Goal: Task Accomplishment & Management: Complete application form

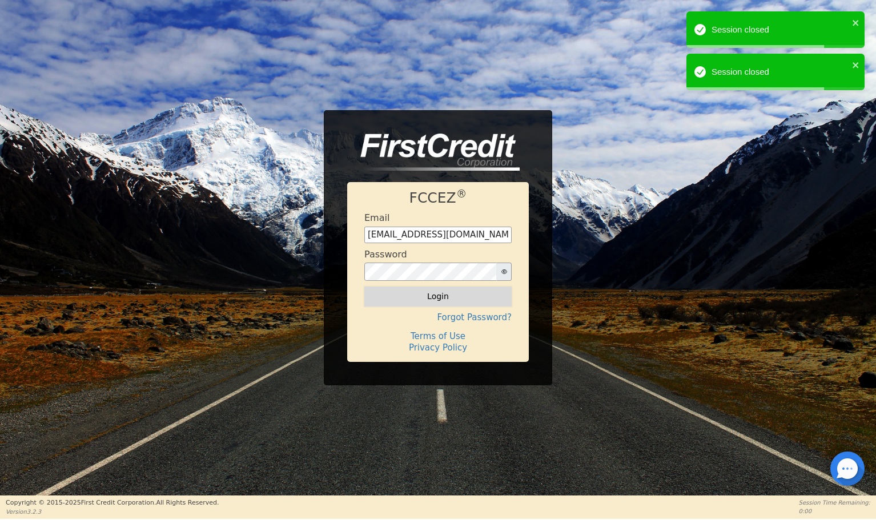
click at [443, 298] on button "Login" at bounding box center [437, 296] width 147 height 19
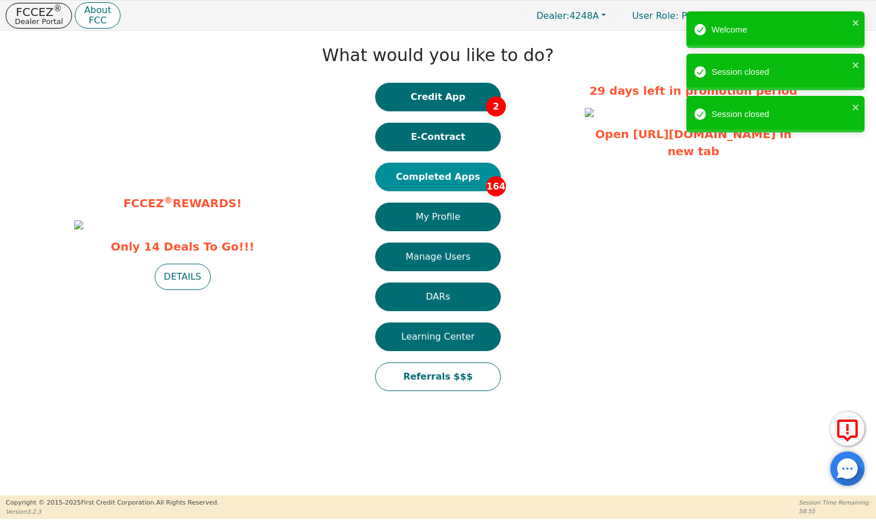
click at [442, 176] on button "Completed Apps 164" at bounding box center [438, 177] width 126 height 29
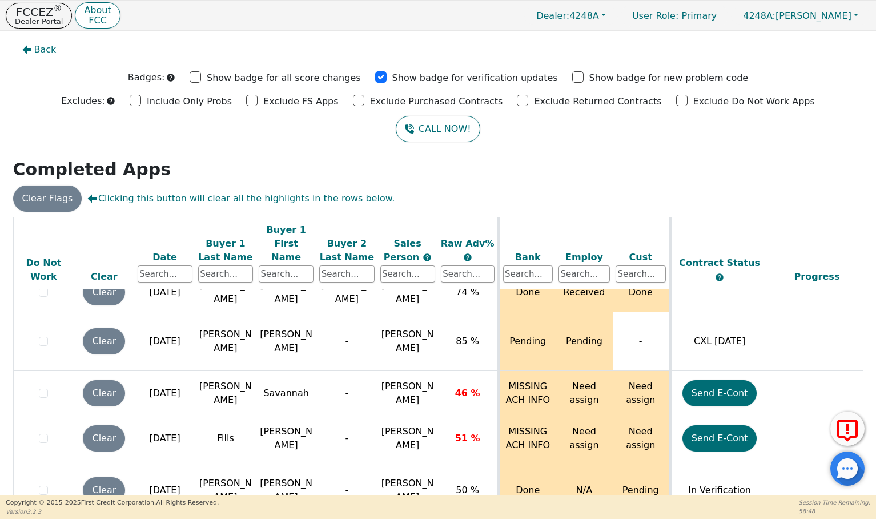
scroll to position [7117, 0]
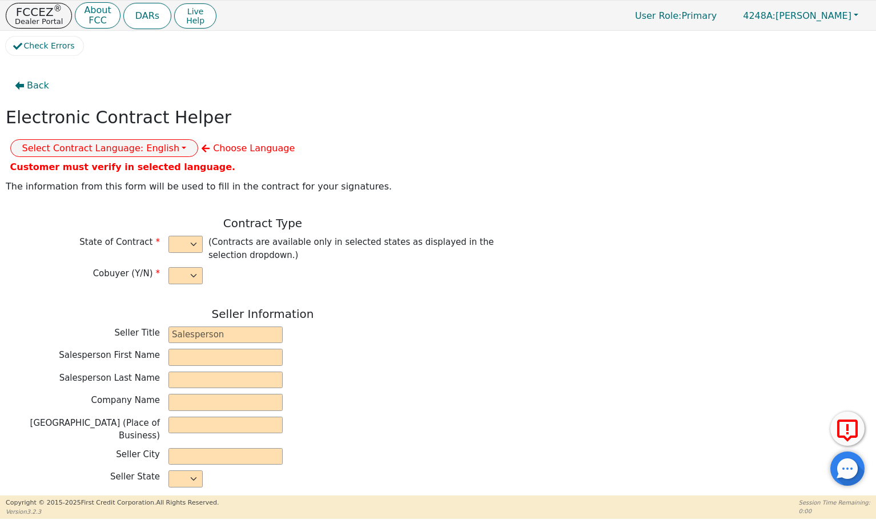
select select "n"
type input "owner"
type input "[PERSON_NAME]"
type input "[GEOGRAPHIC_DATA]"
type input "AQUA REMACH LLC"
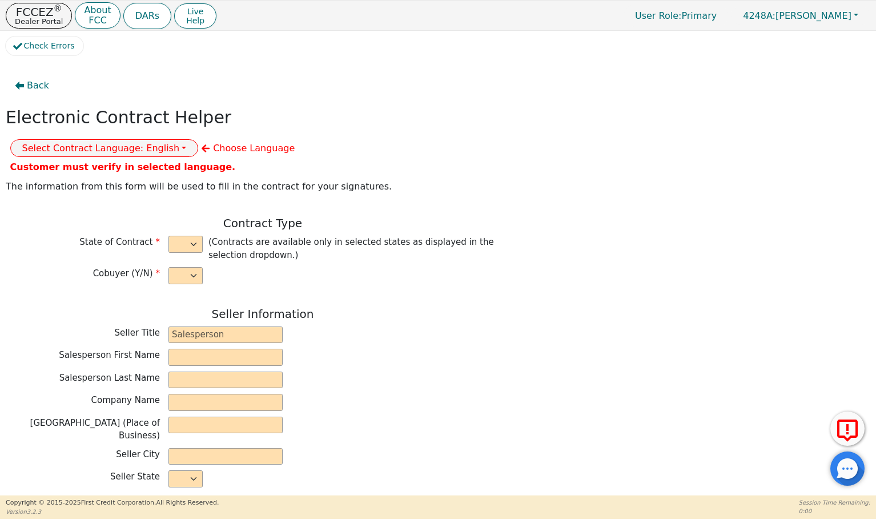
type input "[STREET_ADDRESS]"
type input "[GEOGRAPHIC_DATA]"
select select "[GEOGRAPHIC_DATA]"
type input "77070"
type input "[DEMOGRAPHIC_DATA]"
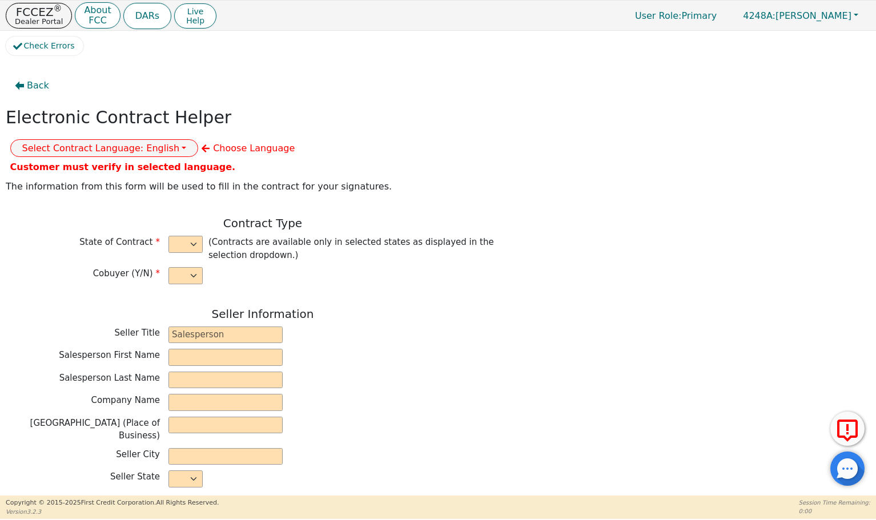
type input "[PERSON_NAME]"
type input "10922 FILEY LN"
type input "[GEOGRAPHIC_DATA]"
select select "[GEOGRAPHIC_DATA]"
type input "77013"
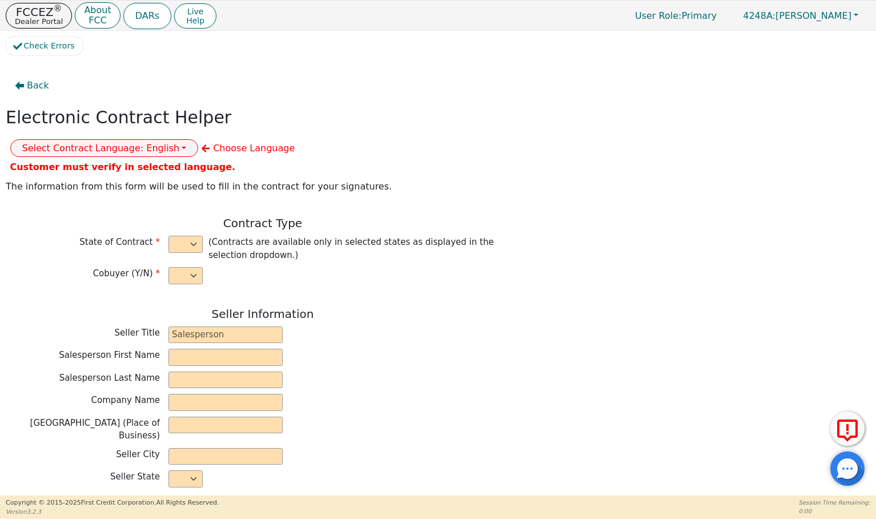
type input "[DATE]"
type input "17.99"
type input "[DATE]"
type input "60"
type input "0"
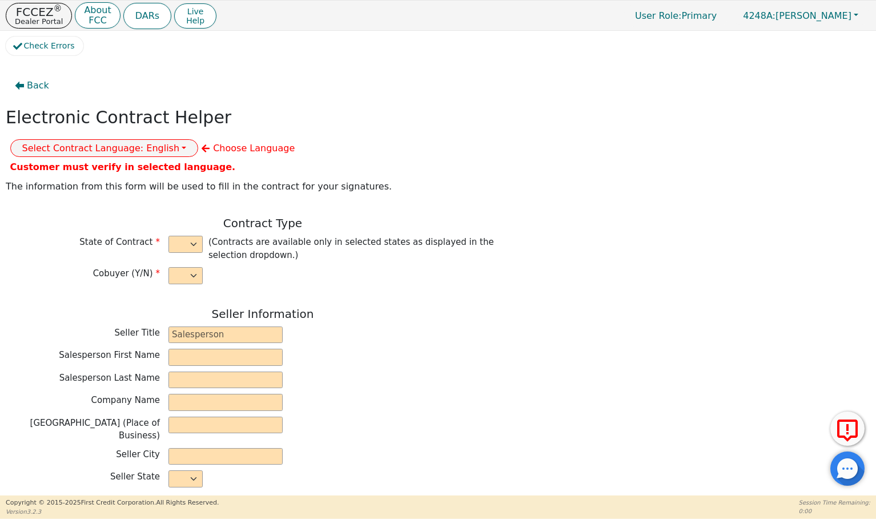
type input "6990.00"
type input "0.00"
type input "6990.00"
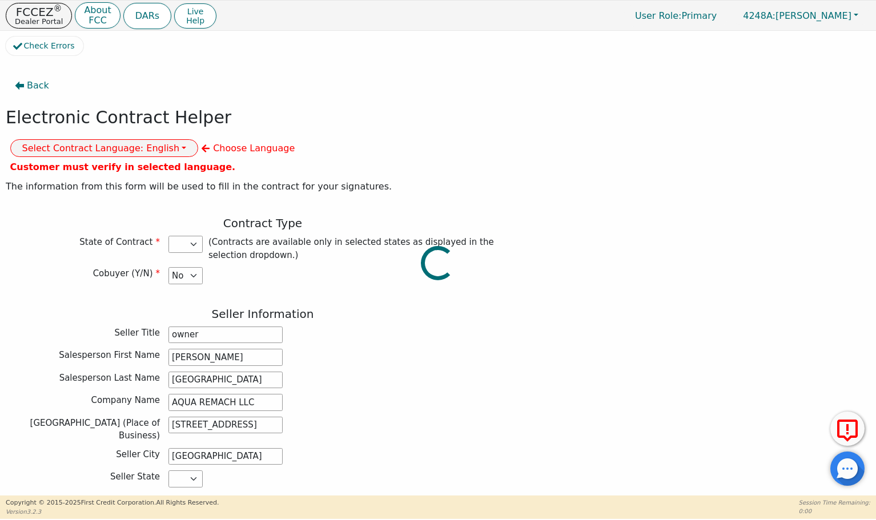
select select "[GEOGRAPHIC_DATA]"
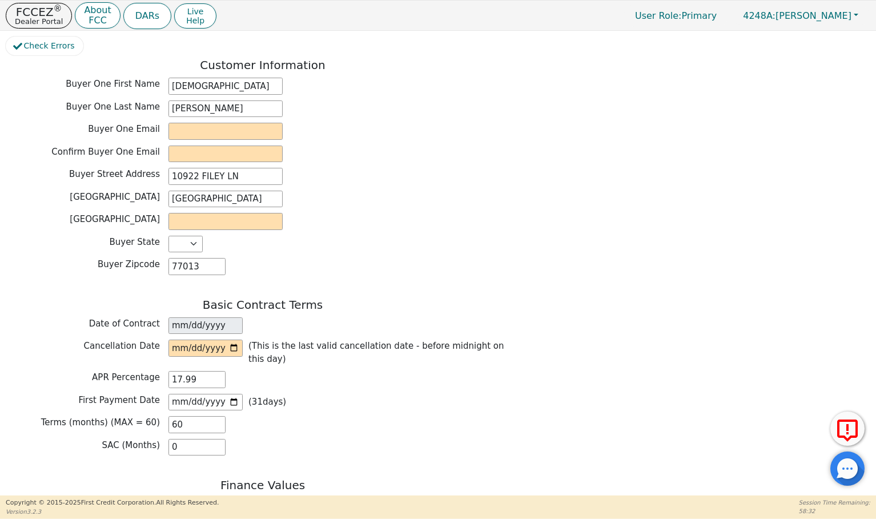
scroll to position [798, 0]
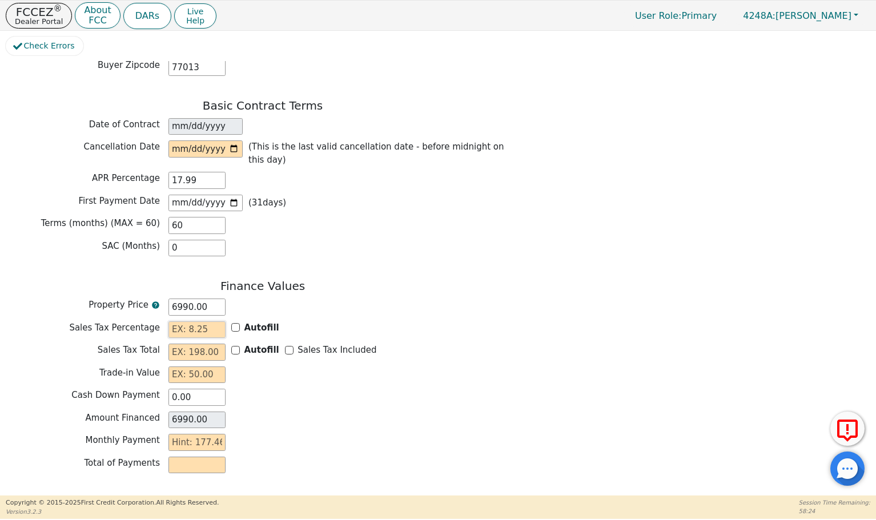
click at [179, 322] on input "text" at bounding box center [197, 330] width 57 height 17
type input "0.00"
click at [183, 344] on input "text" at bounding box center [197, 352] width 57 height 17
type input "0.00"
click at [177, 367] on input "text" at bounding box center [197, 375] width 57 height 17
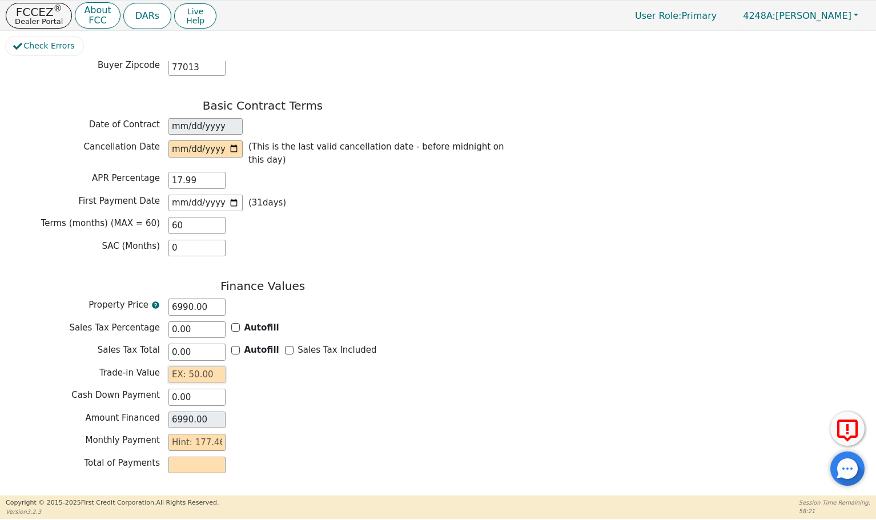
type input "0.00"
click at [175, 434] on input "text" at bounding box center [197, 442] width 57 height 17
type input "1"
type input "60.00"
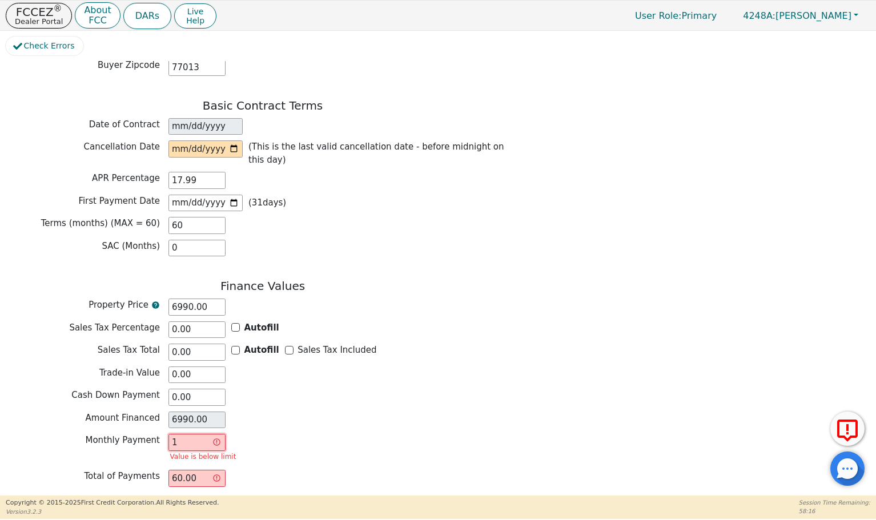
type input "17"
type input "1020.00"
type input "177"
type input "10620.00"
type input "177.4"
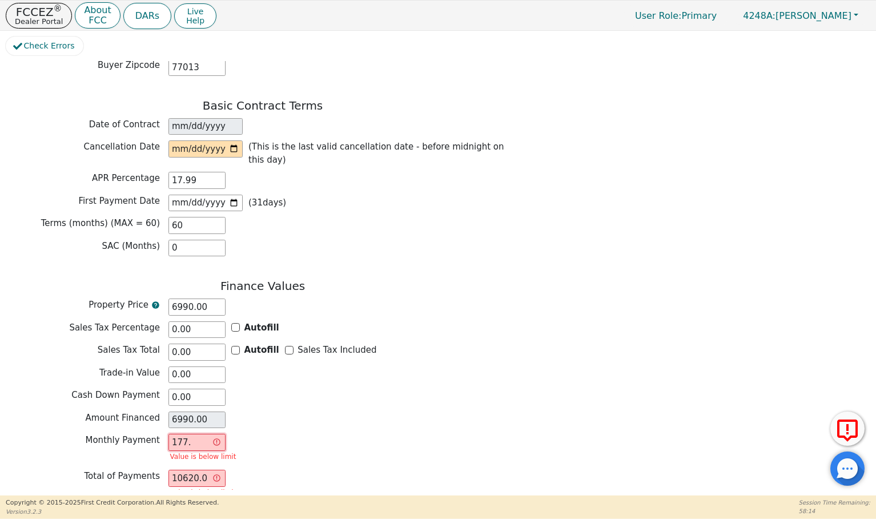
type input "10644.00"
type input "177.46"
type input "10647.60"
type input "177.46"
drag, startPoint x: 384, startPoint y: 408, endPoint x: 394, endPoint y: 409, distance: 9.8
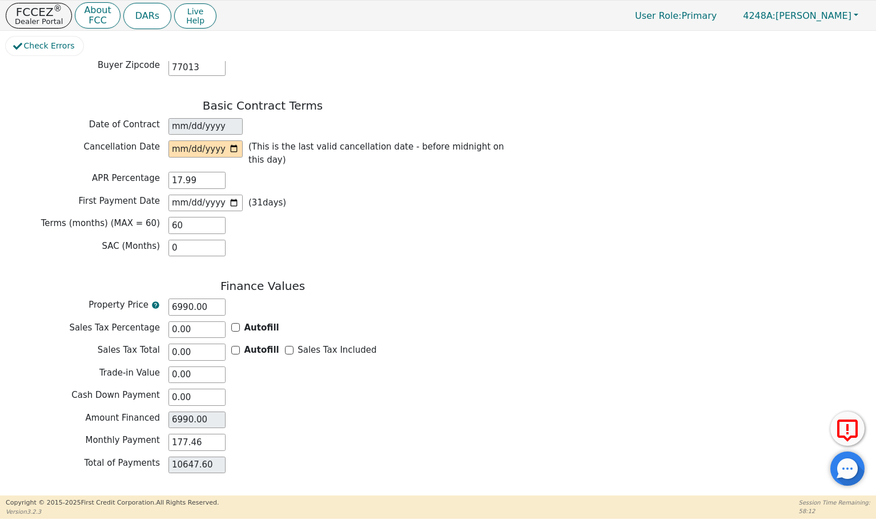
click at [392, 434] on div "Monthly Payment 177.46" at bounding box center [263, 444] width 514 height 20
drag, startPoint x: 207, startPoint y: 265, endPoint x: 163, endPoint y: 266, distance: 43.4
click at [163, 299] on div "Property Price 6990.00" at bounding box center [263, 307] width 514 height 17
type input "0.00"
type input "4"
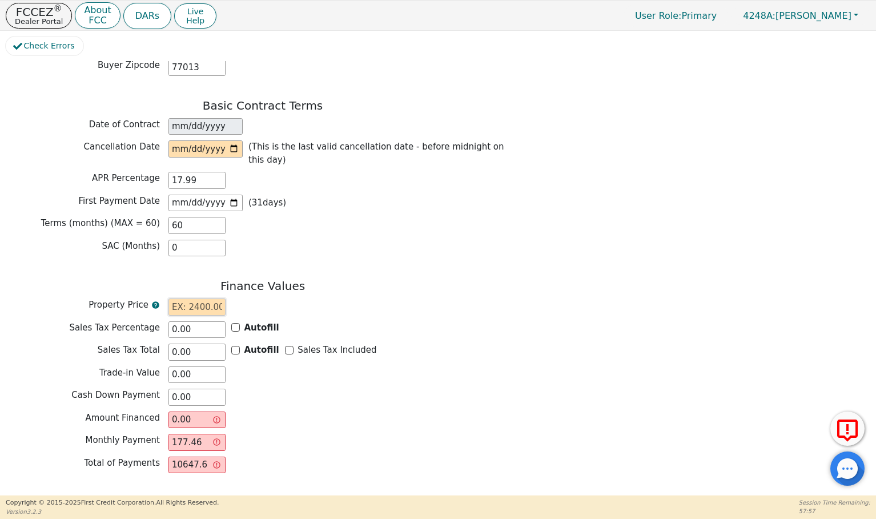
type input "4.00"
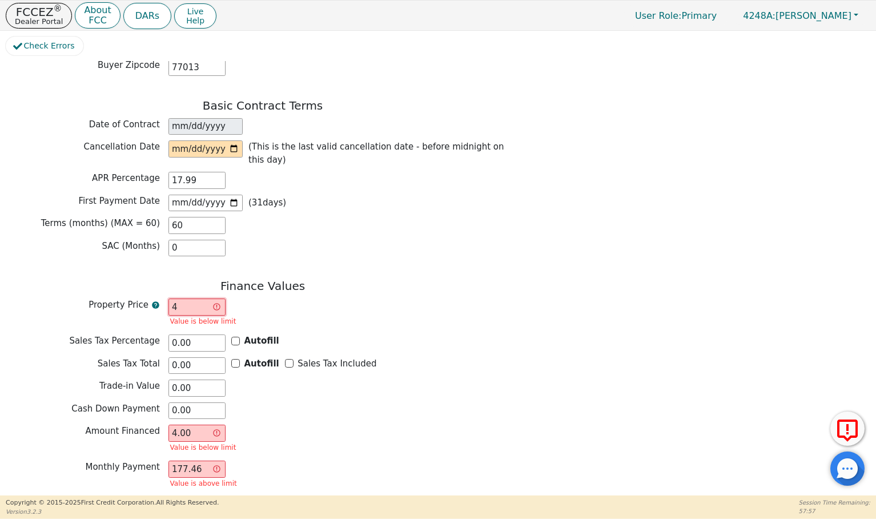
type input "40"
type input "40.00"
type input "400"
type input "400.00"
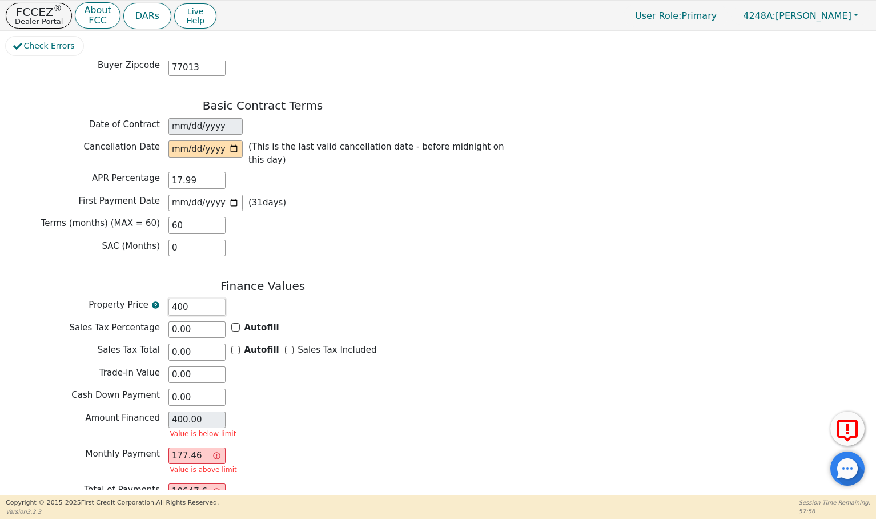
type input "4000"
type input "4000.00"
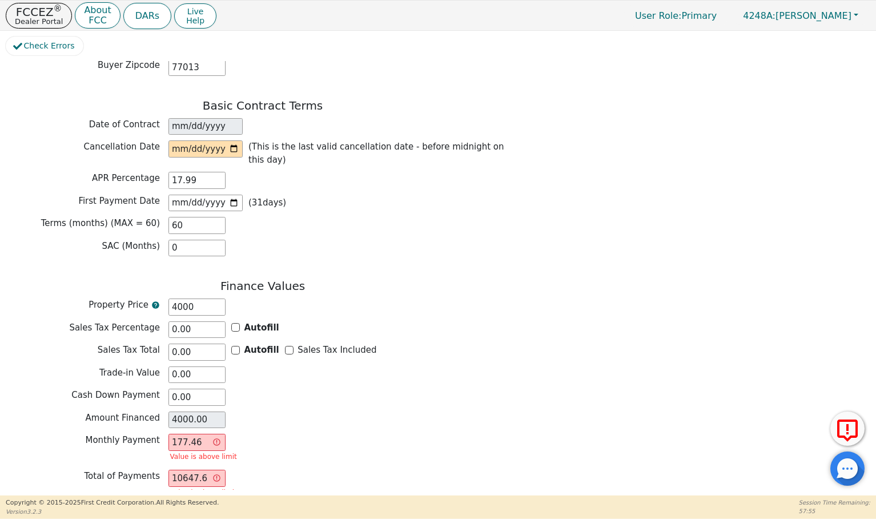
type input "4000.00"
click at [442, 368] on div "Finance Values Property Price 4000.00 Sales Tax Percentage 0.00 Autofill Sales …" at bounding box center [263, 392] width 514 height 227
drag, startPoint x: 204, startPoint y: 403, endPoint x: 155, endPoint y: 409, distance: 49.0
click at [155, 434] on div "Monthly Payment 177.46 Value is above limit" at bounding box center [263, 449] width 514 height 30
type input "0.00"
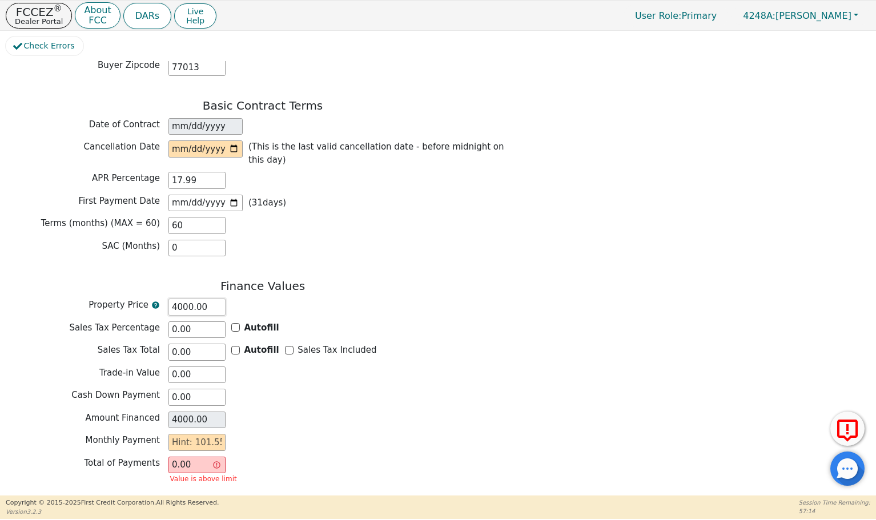
drag, startPoint x: 209, startPoint y: 265, endPoint x: 147, endPoint y: 275, distance: 62.5
click at [147, 299] on div "Property Price 4000.00" at bounding box center [263, 309] width 514 height 20
type input "0.00"
type input "5"
type input "5.00"
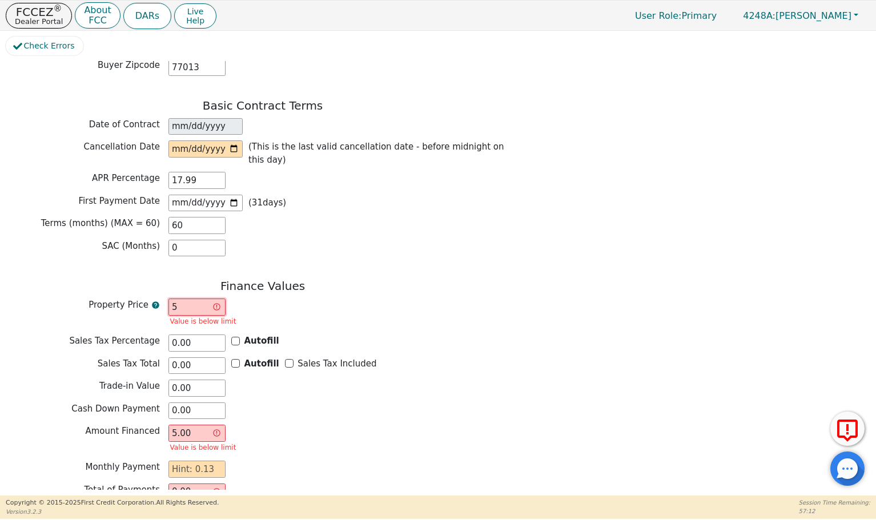
type input "59"
type input "59.00"
type input "590"
type input "590.00"
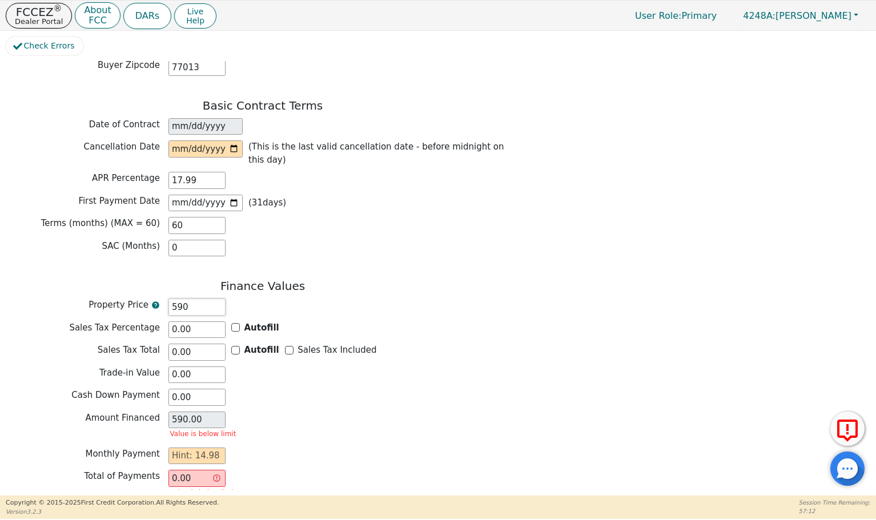
type input "5900"
type input "5900.00"
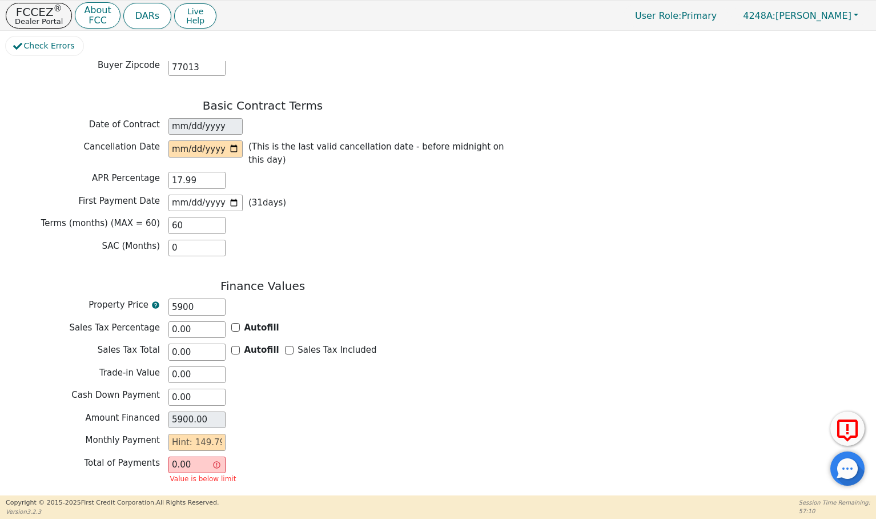
type input "5900.00"
drag, startPoint x: 526, startPoint y: 365, endPoint x: 549, endPoint y: 366, distance: 23.4
click at [548, 366] on div "Back Electronic Contract Helper Select Contract Language: English Customer must…" at bounding box center [438, 275] width 865 height 429
